Goal: Information Seeking & Learning: Learn about a topic

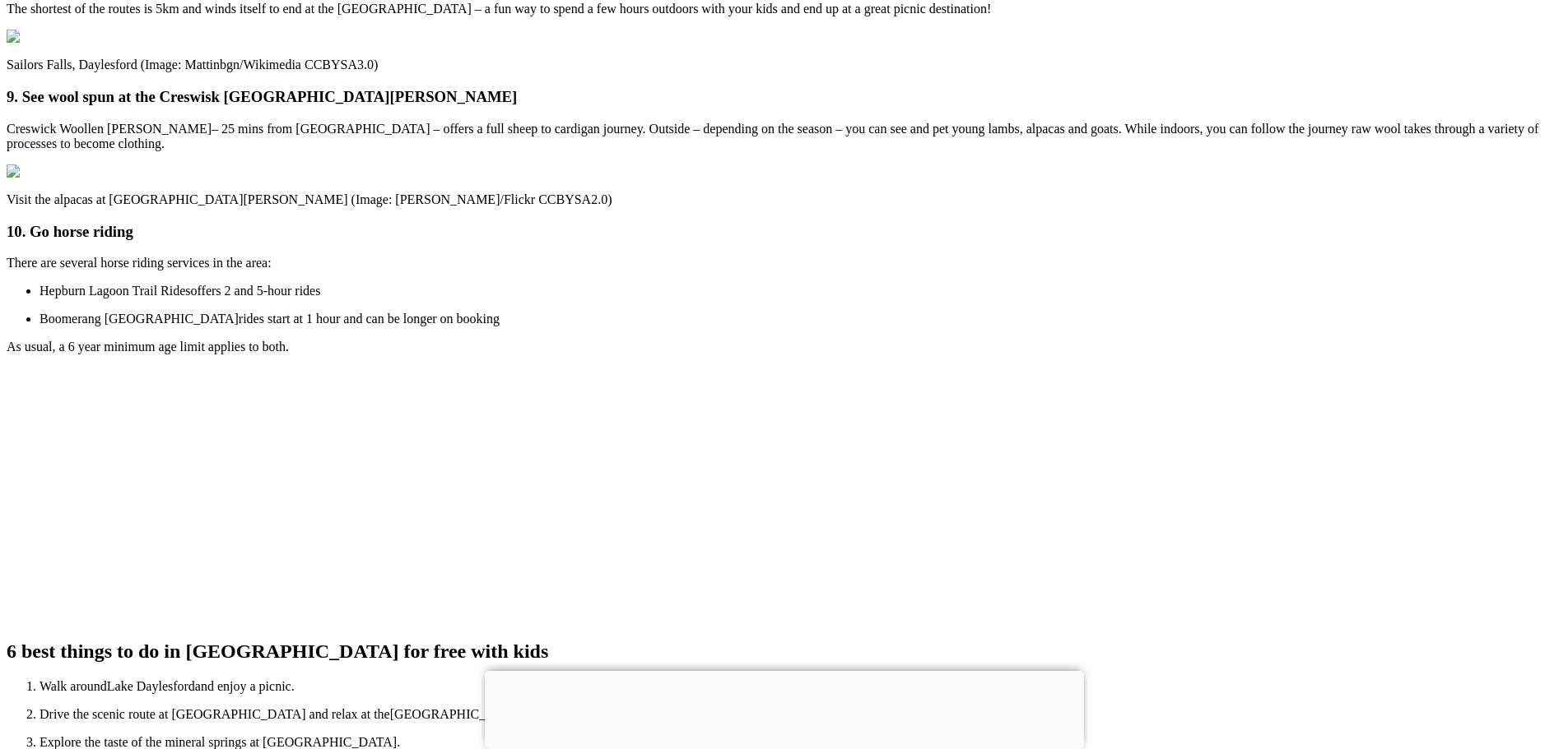
scroll to position [3915, 0]
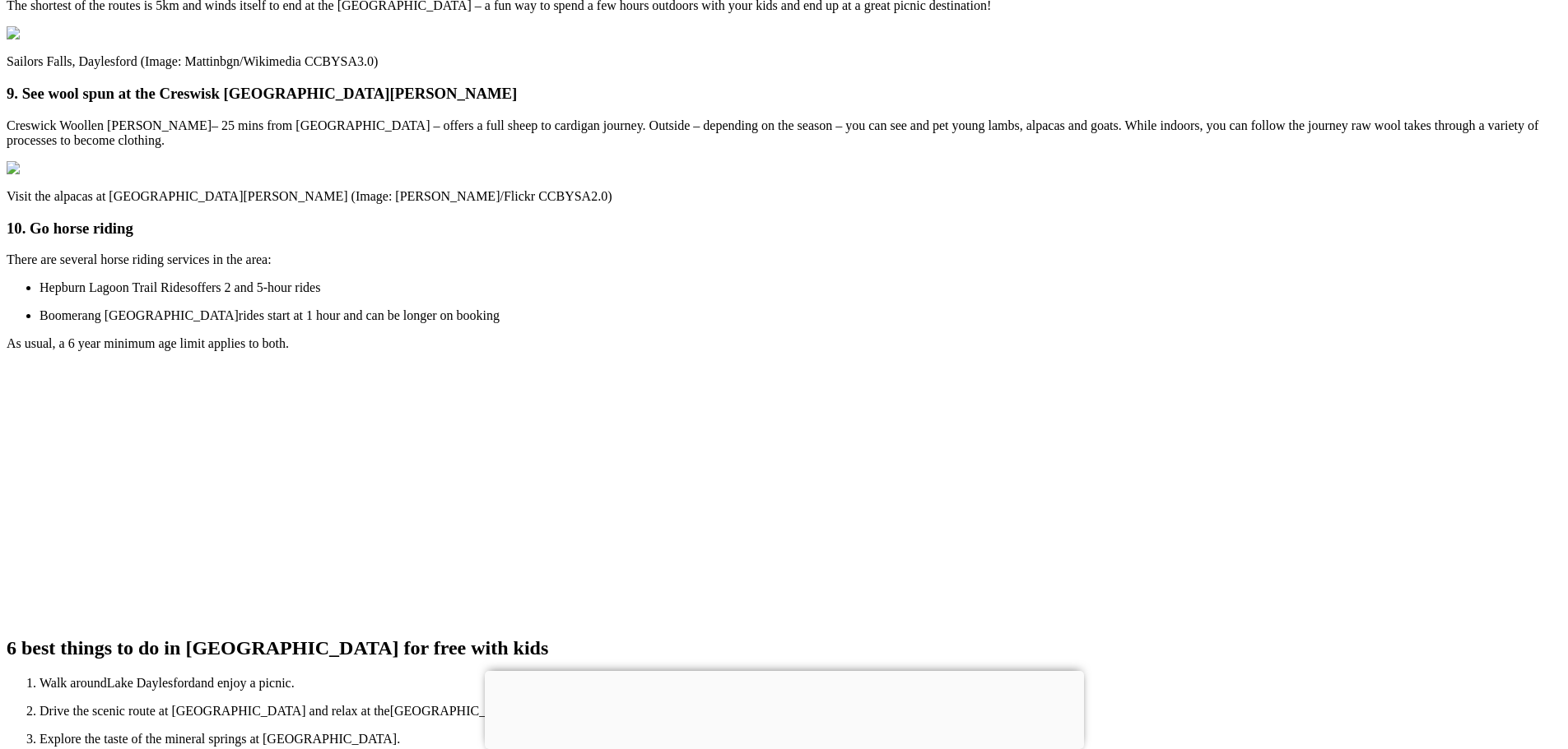
drag, startPoint x: 773, startPoint y: 325, endPoint x: 724, endPoint y: 320, distance: 49.3
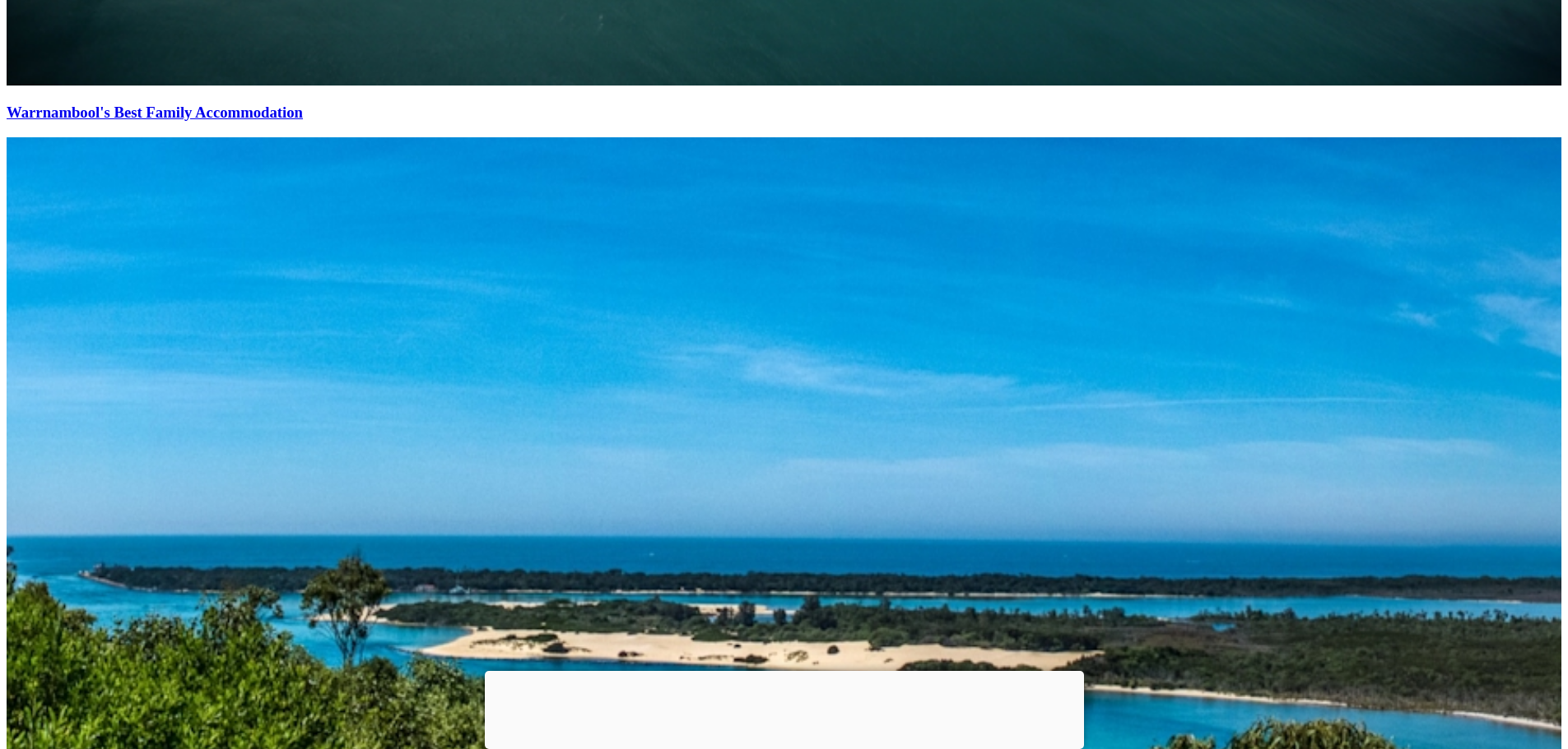
scroll to position [17143, 0]
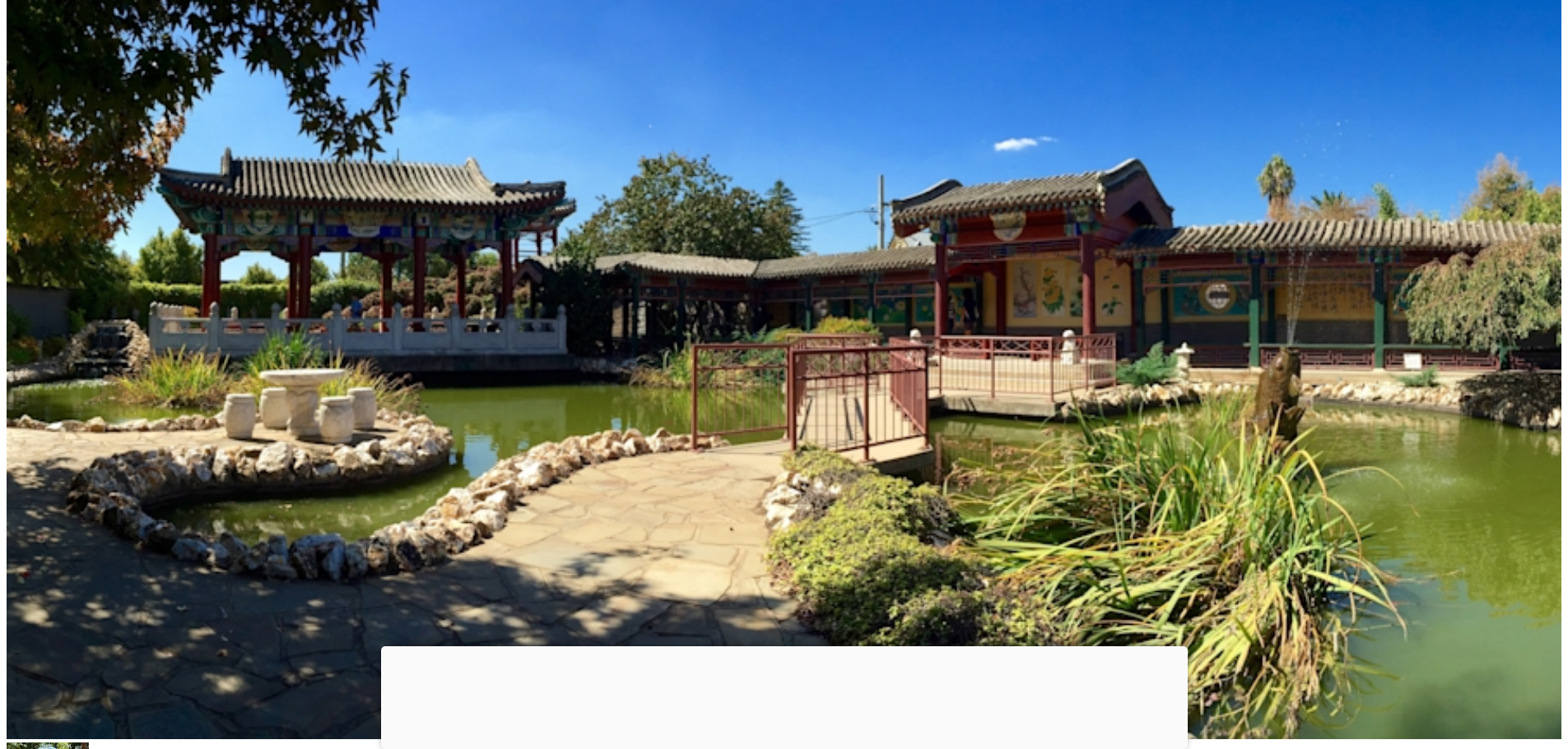
scroll to position [198, 0]
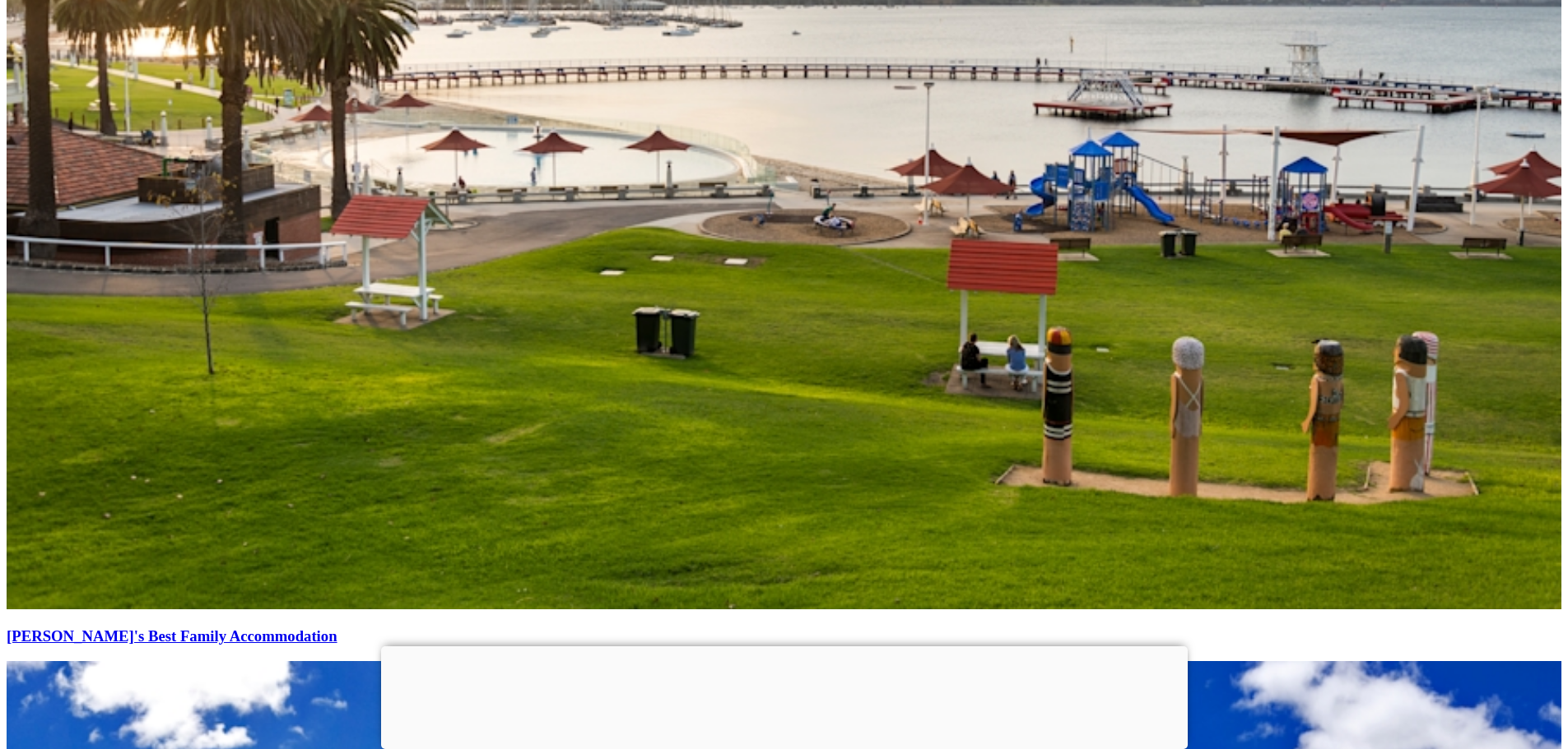
scroll to position [29802, 0]
